Goal: Task Accomplishment & Management: Manage account settings

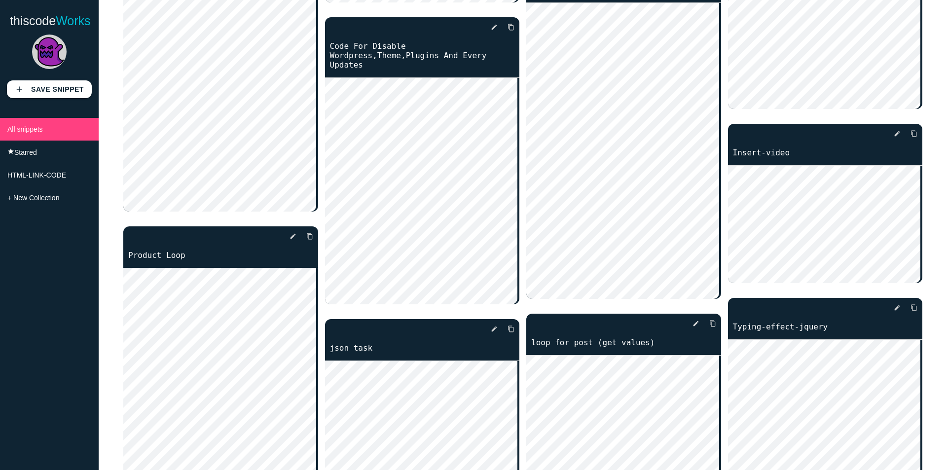
scroll to position [990, 0]
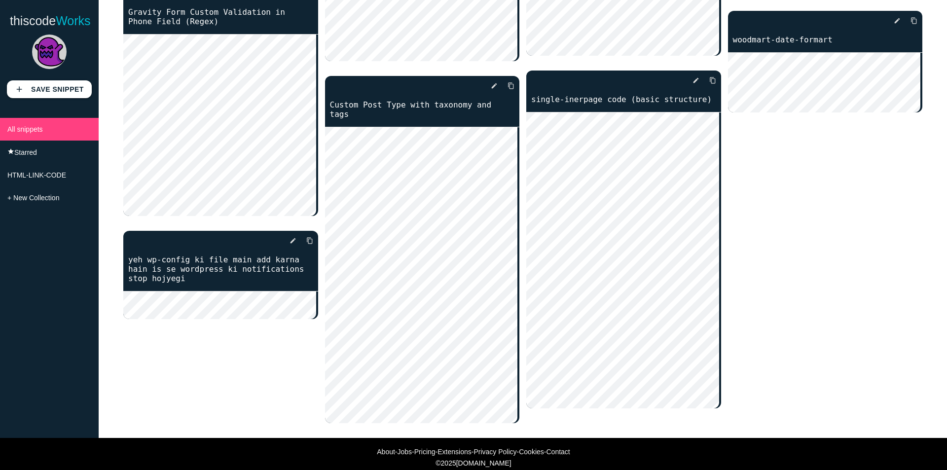
click at [46, 49] on img at bounding box center [49, 52] width 35 height 35
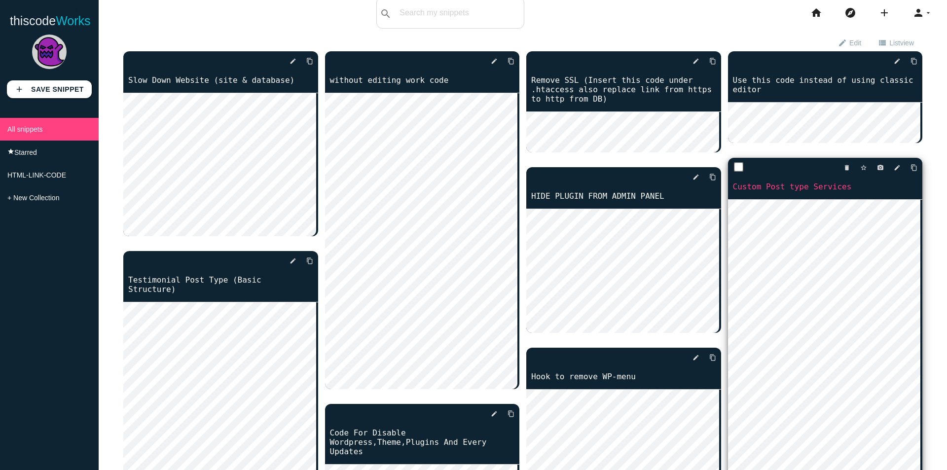
scroll to position [0, 0]
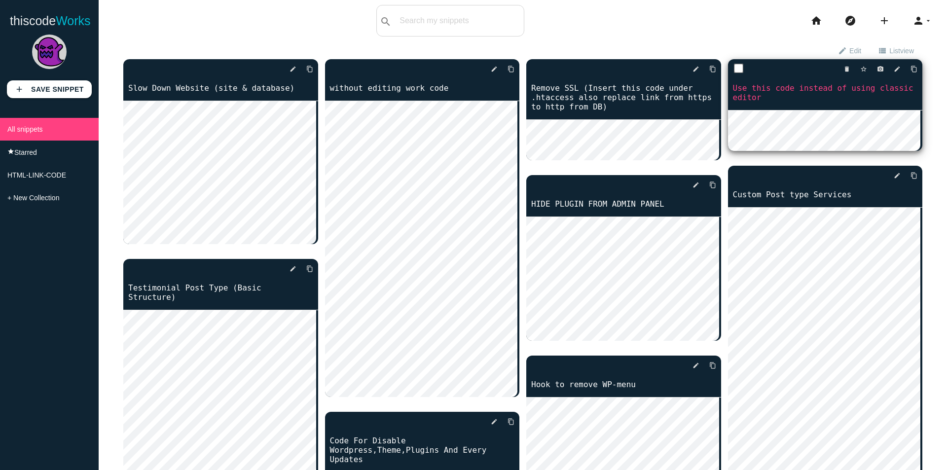
click at [911, 66] on div "delete star_border photo_camera edit content_copy" at bounding box center [825, 69] width 195 height 20
click at [910, 68] on icon "content_copy" at bounding box center [913, 69] width 7 height 18
